Goal: Task Accomplishment & Management: Manage account settings

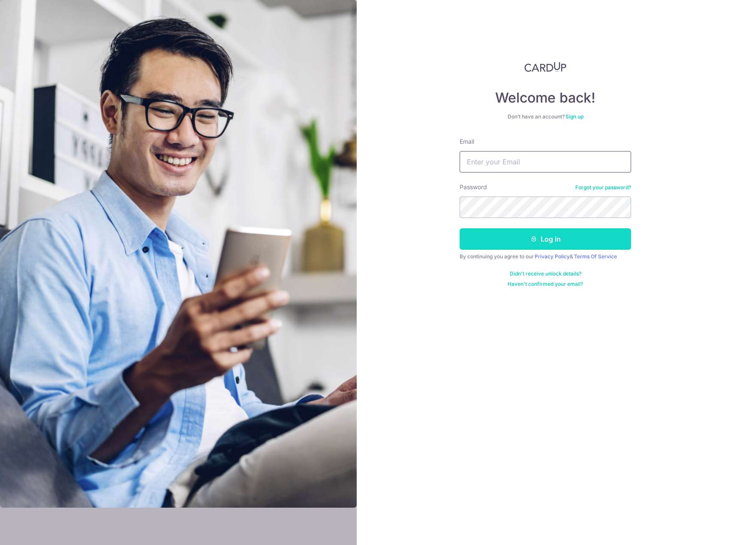
type input "[EMAIL_ADDRESS][DOMAIN_NAME]"
click at [520, 246] on button "Log in" at bounding box center [546, 238] width 172 height 21
